Goal: Task Accomplishment & Management: Complete application form

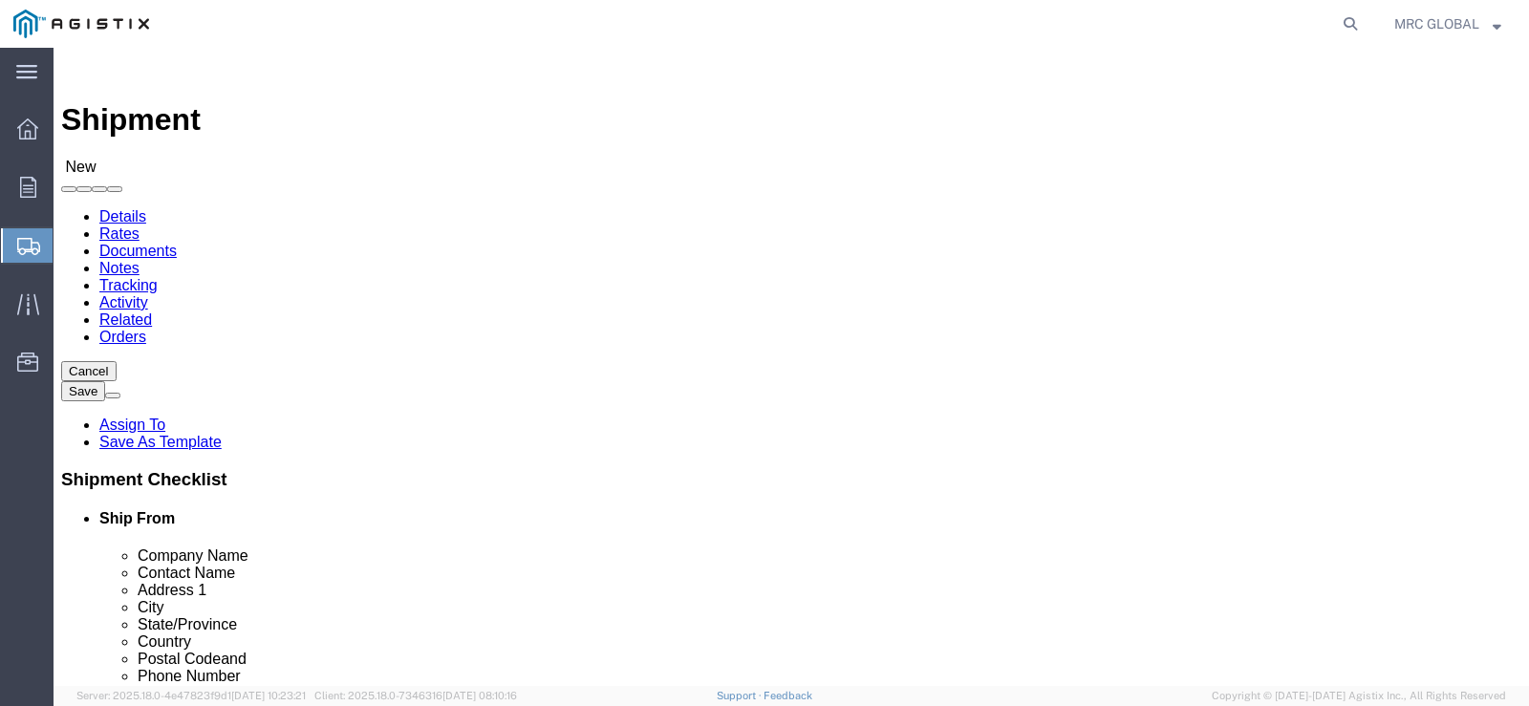
select select
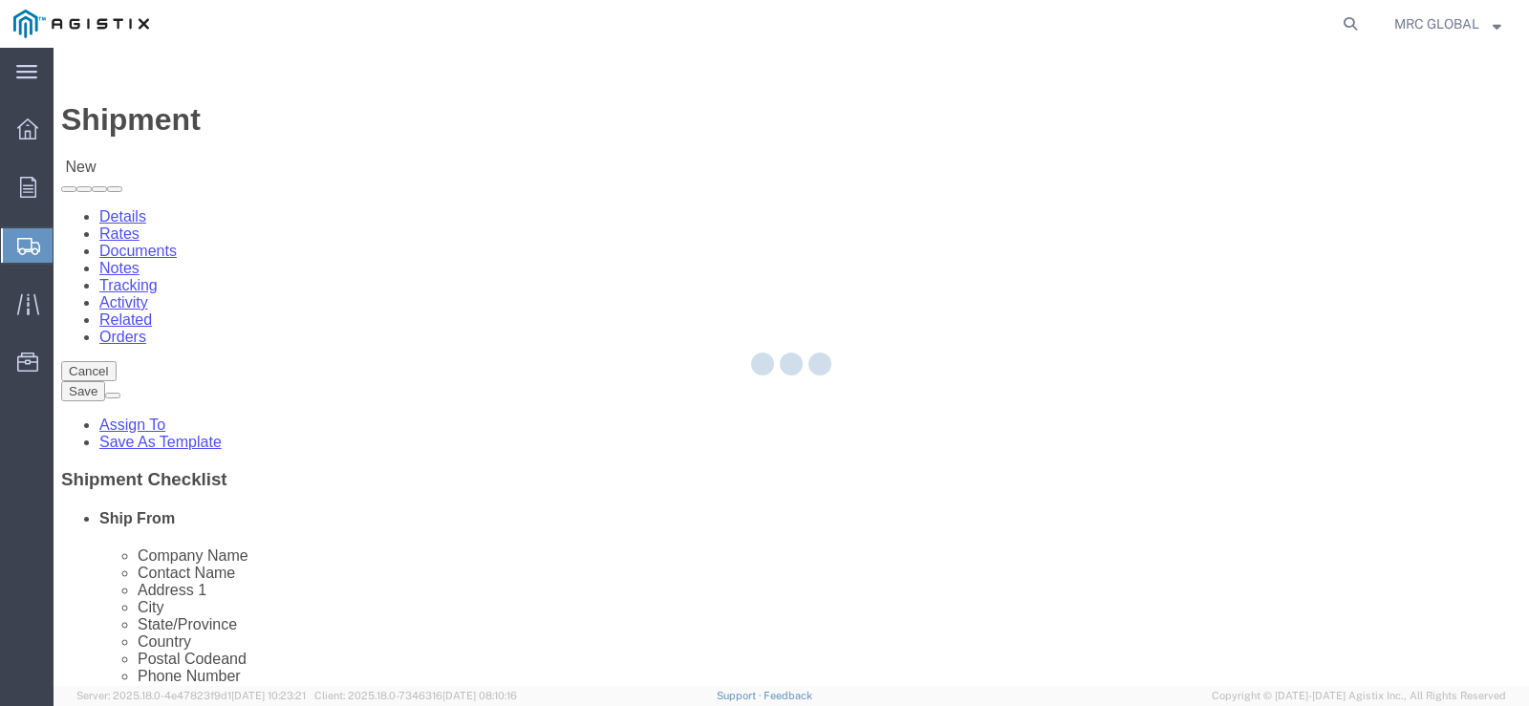
click at [1494, 22] on strong "button" at bounding box center [1496, 23] width 9 height 7
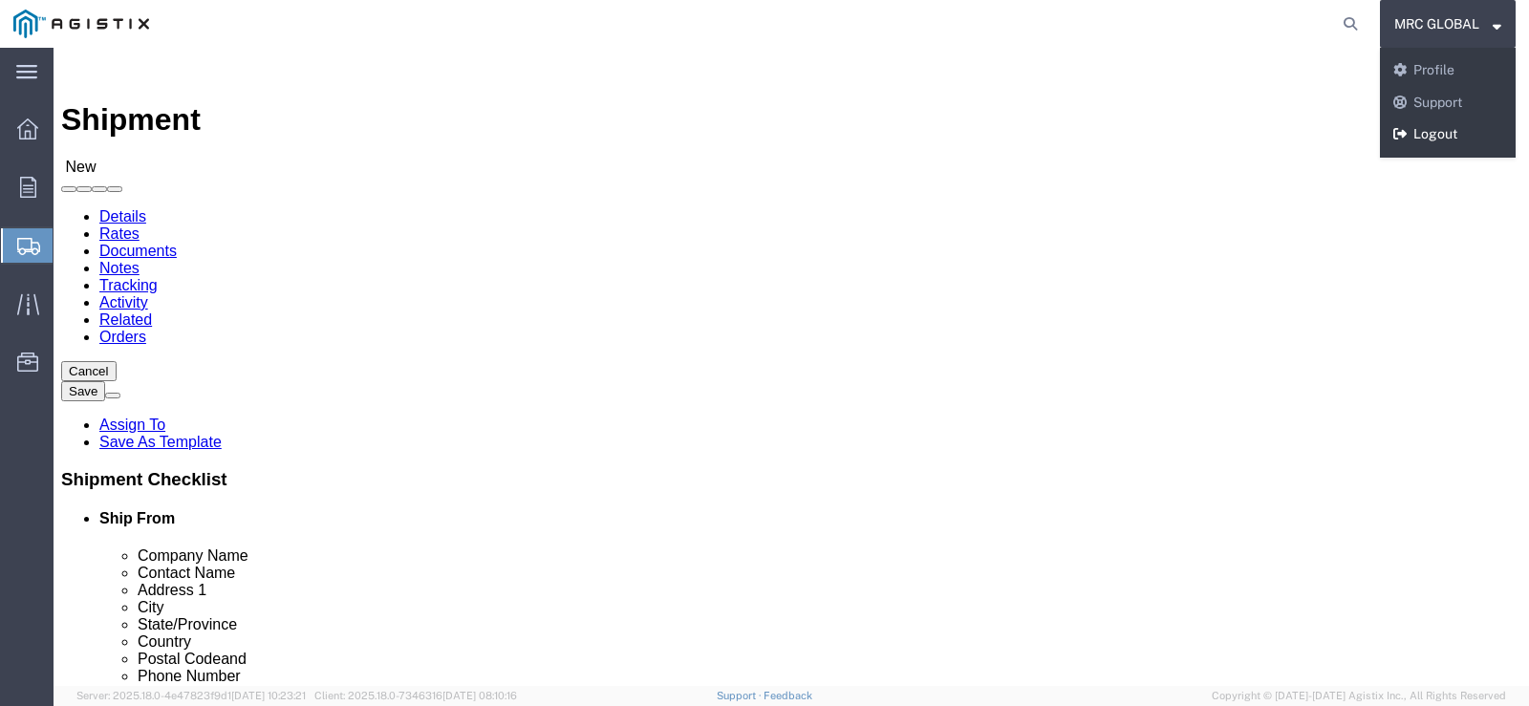
select select
click at [1440, 139] on link "Logout" at bounding box center [1447, 134] width 136 height 32
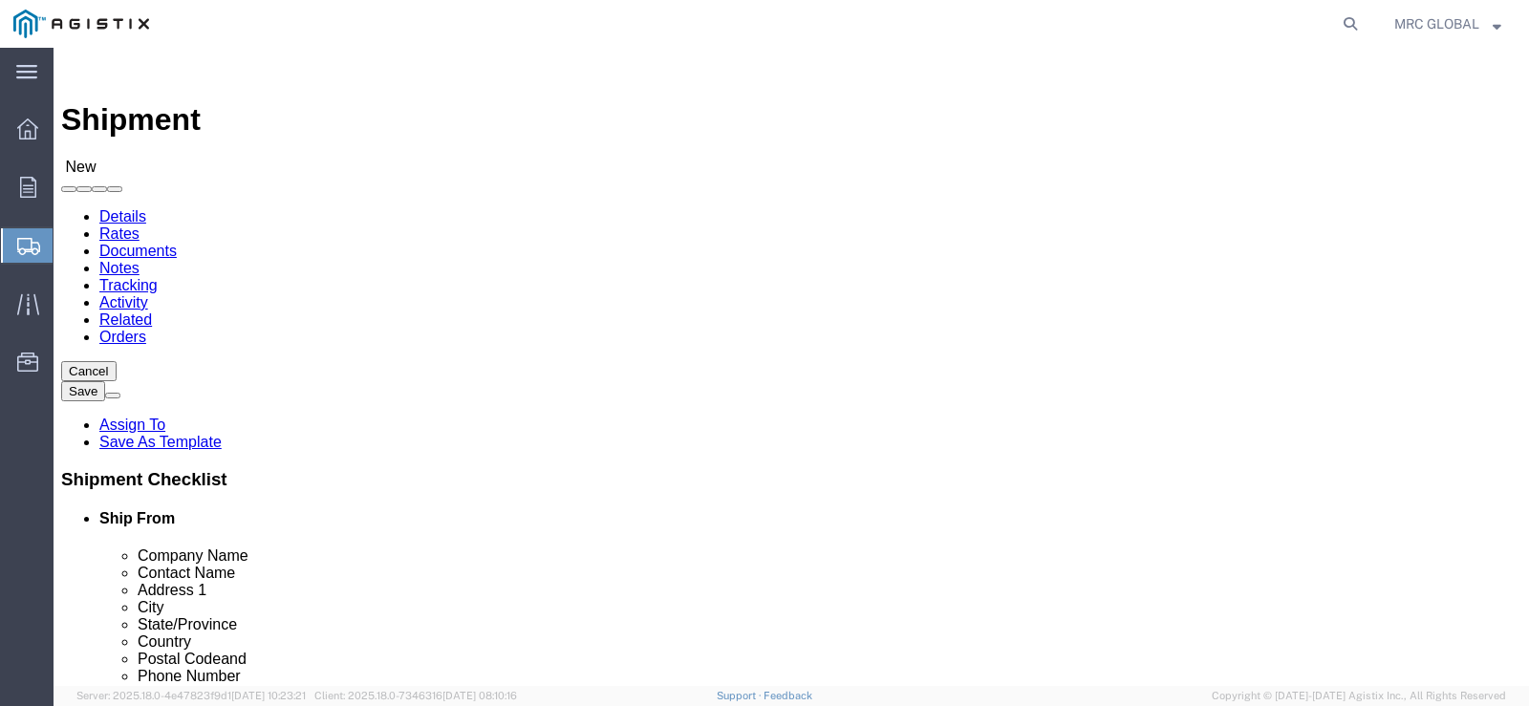
select select
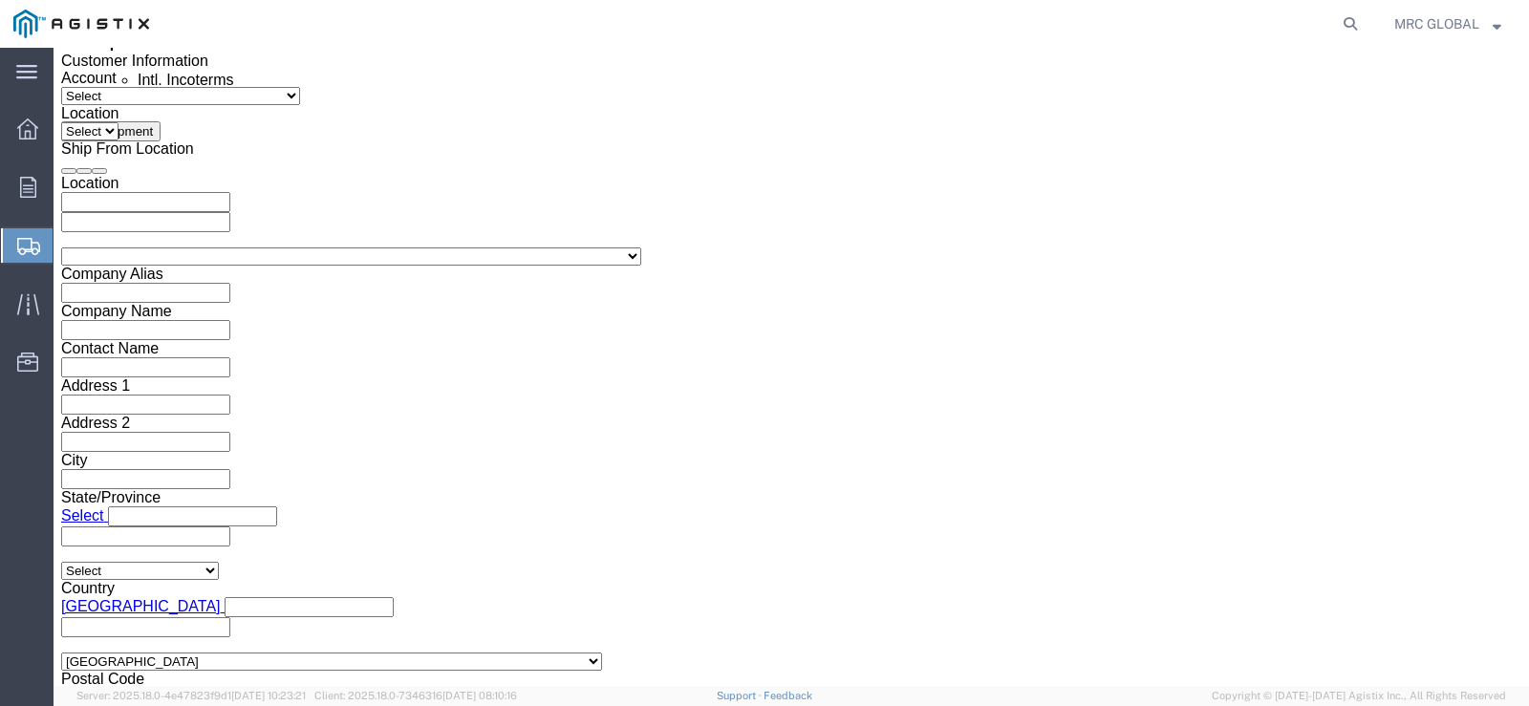
scroll to position [1165, 0]
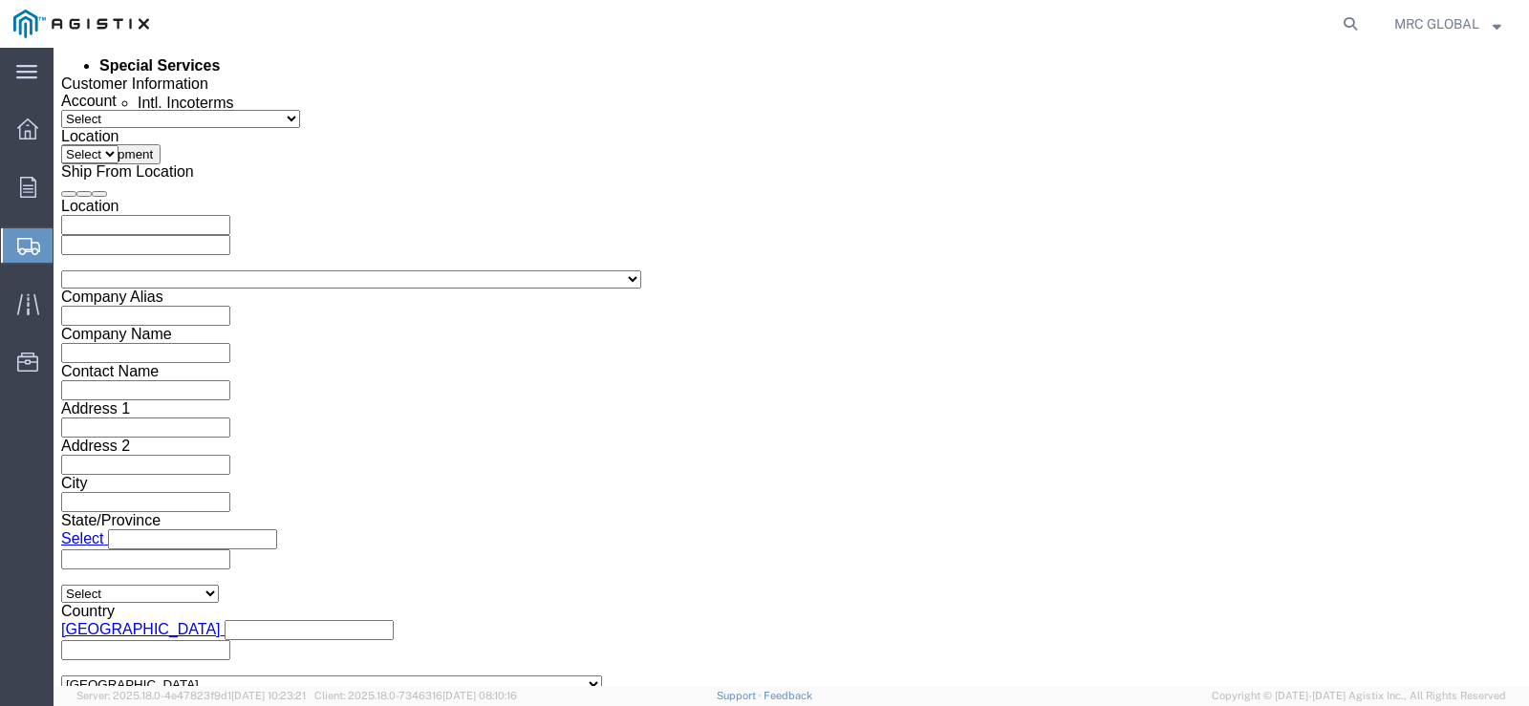
click select "Select Account Type Activity ID Airline Appointment Number ASN Batch Request # …"
drag, startPoint x: 224, startPoint y: 558, endPoint x: 346, endPoint y: 550, distance: 122.5
click div
click select "Select Account Type Activity ID Airline Appointment Number ASN Batch Request # …"
select select "PICKUPNUM"
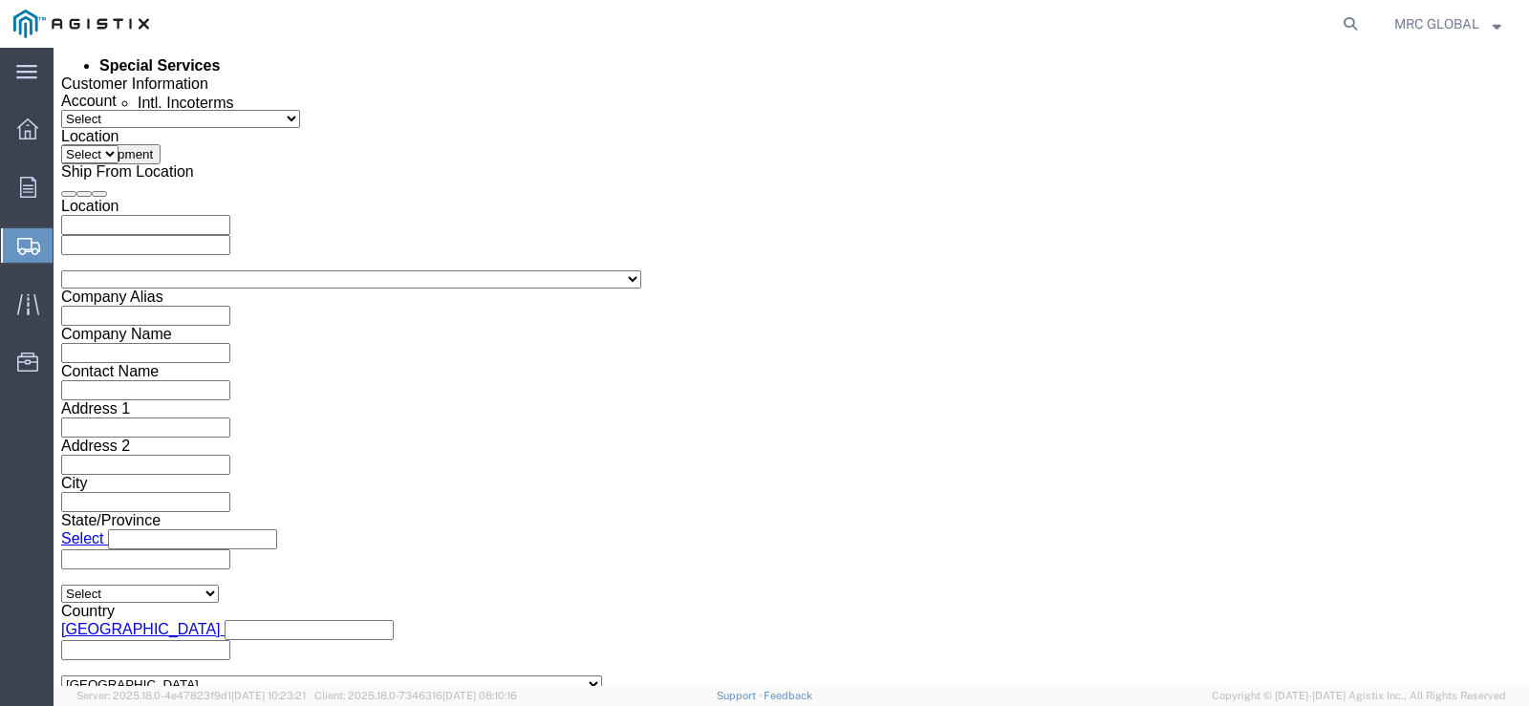
click select "Select Account Type Activity ID Airline Appointment Number ASN Batch Request # …"
